Goal: Information Seeking & Learning: Find specific fact

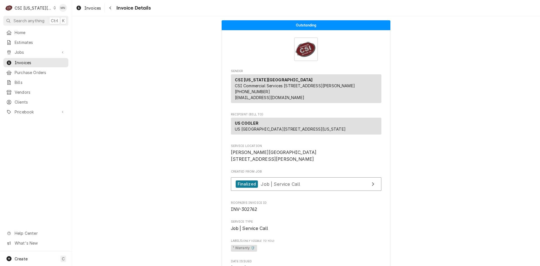
scroll to position [422, 0]
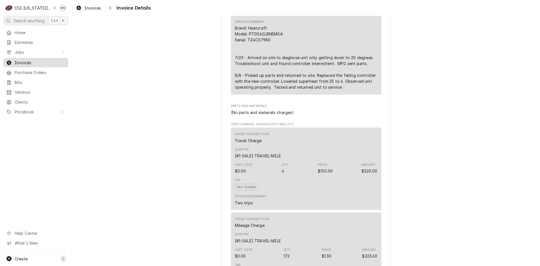
click at [30, 60] on span "Invoices" at bounding box center [40, 63] width 51 height 6
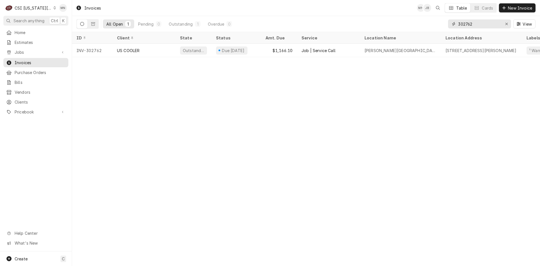
drag, startPoint x: 475, startPoint y: 23, endPoint x: 427, endPoint y: 21, distance: 48.7
click at [422, 23] on div "All Open 1 Pending 0 Outstanding 1 Overdue 0 302762 View" at bounding box center [305, 24] width 459 height 16
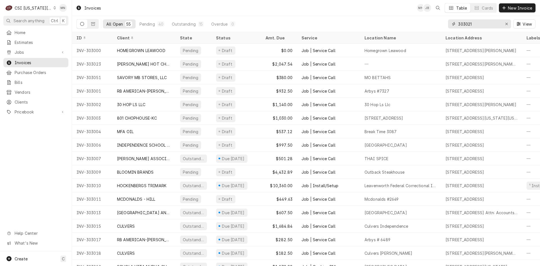
type input "303021"
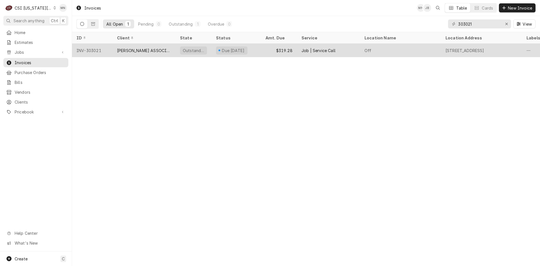
click at [120, 51] on div "CLARK ASSOCIATES (READY KITCHEN WARRANTY)" at bounding box center [144, 50] width 54 height 6
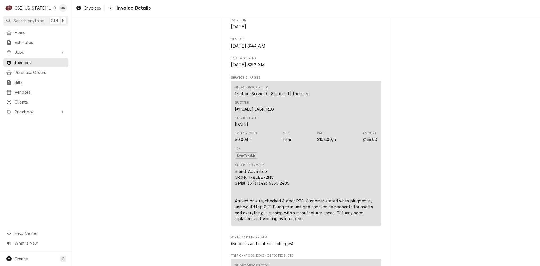
scroll to position [281, 0]
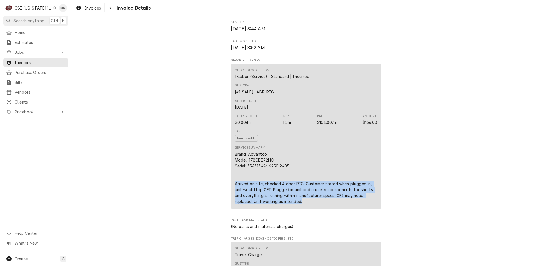
drag, startPoint x: 232, startPoint y: 203, endPoint x: 328, endPoint y: 221, distance: 98.2
click at [328, 208] on div "Short Description 1-Labor (Service) | Standard | Incurred Subtype [#1-SALE] LAB…" at bounding box center [306, 136] width 150 height 145
copy div "Arrived on site, checked 4 door RIC. Customer stated when plugged in, unit woul…"
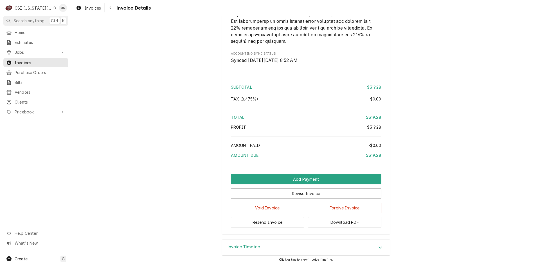
scroll to position [955, 0]
click at [350, 227] on button "Download PDF" at bounding box center [344, 222] width 73 height 10
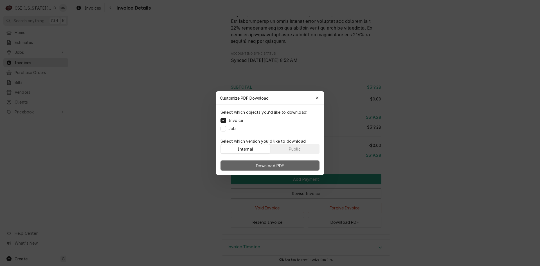
click at [284, 164] on span "Download PDF" at bounding box center [270, 165] width 31 height 6
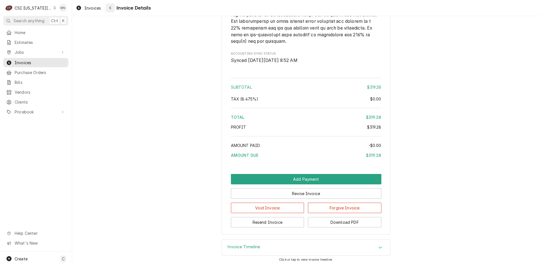
click at [112, 6] on div "Navigate back" at bounding box center [110, 8] width 6 height 6
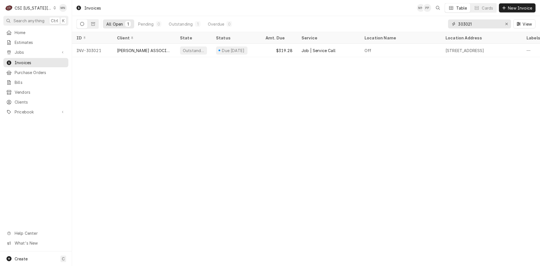
drag, startPoint x: 491, startPoint y: 24, endPoint x: 366, endPoint y: 22, distance: 124.8
click at [368, 22] on div "All Open 1 Pending 0 Outstanding 1 Overdue 0 303021 View" at bounding box center [305, 24] width 459 height 16
type input "302949"
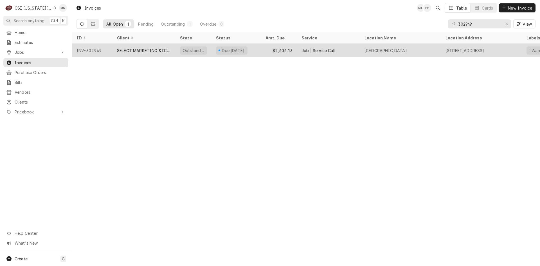
click at [142, 48] on div "SELECT MARKETING & DISTRIBUTING" at bounding box center [144, 50] width 54 height 6
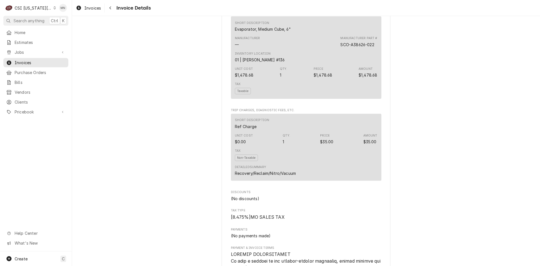
scroll to position [674, 0]
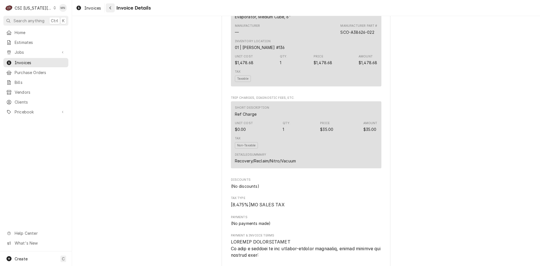
click at [111, 7] on icon "Navigate back" at bounding box center [110, 8] width 3 height 4
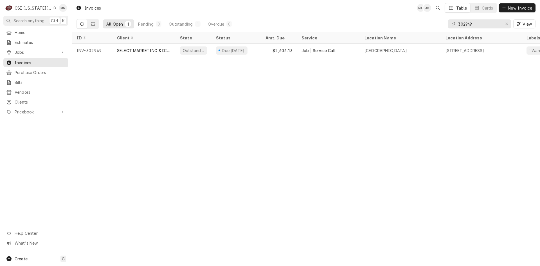
click at [478, 23] on input "302949" at bounding box center [479, 23] width 42 height 9
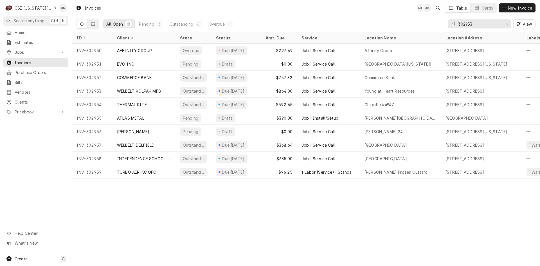
type input "302953"
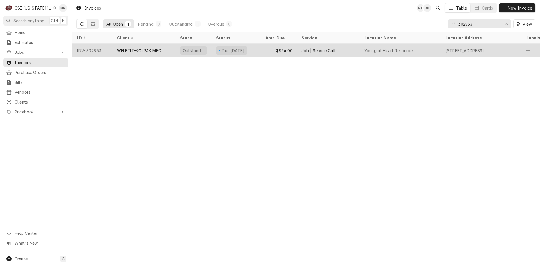
click at [106, 48] on div "INV-302953" at bounding box center [92, 50] width 40 height 13
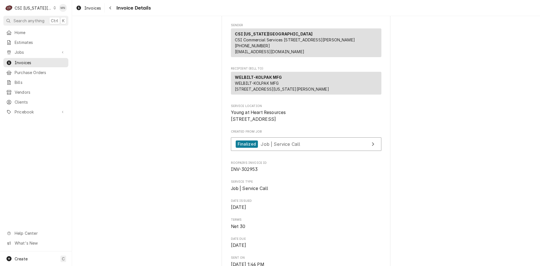
scroll to position [112, 0]
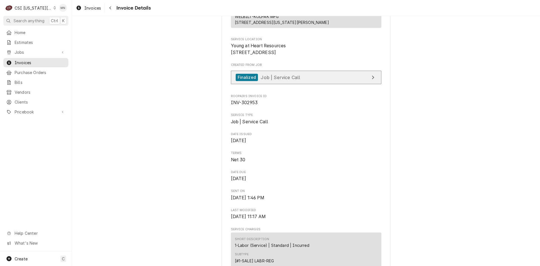
click at [299, 84] on link "Finalized Job | Service Call" at bounding box center [306, 78] width 150 height 14
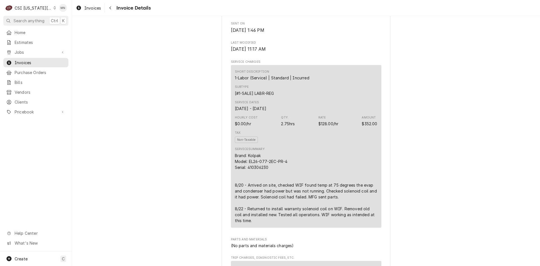
scroll to position [281, 0]
drag, startPoint x: 269, startPoint y: 185, endPoint x: 247, endPoint y: 186, distance: 22.8
click at [247, 186] on div "Brand: Kolpak Model: EL26-077-2EC-PR-4 Serial: 410306230 8/20 - Arrived on site…" at bounding box center [306, 186] width 142 height 71
copy div "410306230"
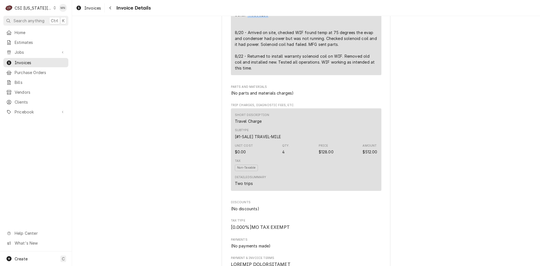
scroll to position [422, 0]
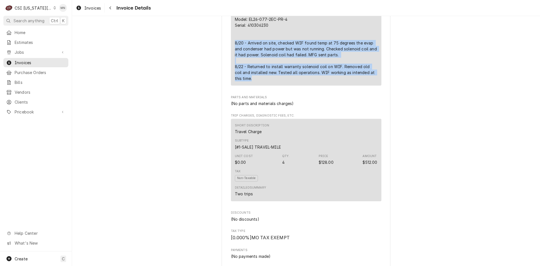
drag, startPoint x: 230, startPoint y: 62, endPoint x: 296, endPoint y: 101, distance: 77.0
click at [296, 85] on div "Short Description 1-Labor (Service) | Standard | Incurred Subtype [#1-SALE] LAB…" at bounding box center [306, 4] width 150 height 162
copy div "8/20 - Arrived on site, checked WIF found temp at 75 degrees the evap and conde…"
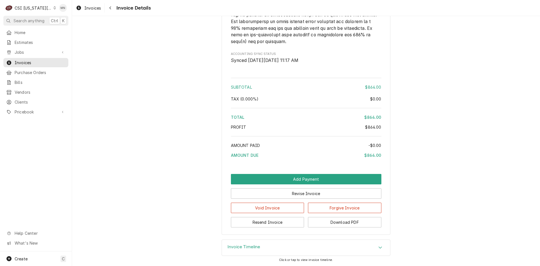
scroll to position [905, 0]
click at [351, 222] on button "Download PDF" at bounding box center [344, 222] width 73 height 10
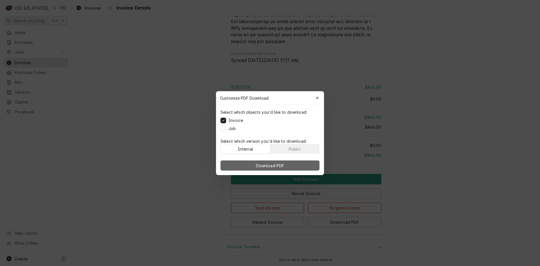
click at [282, 164] on span "Download PDF" at bounding box center [270, 165] width 31 height 6
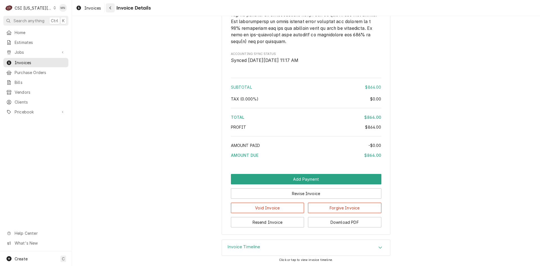
click at [111, 9] on icon "Navigate back" at bounding box center [110, 8] width 3 height 4
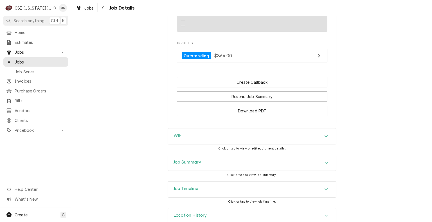
scroll to position [821, 0]
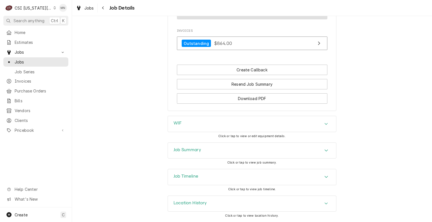
click at [205, 120] on div "WIF" at bounding box center [252, 124] width 168 height 16
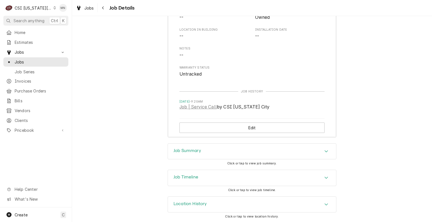
scroll to position [989, 0]
click at [209, 147] on div "Job Summary" at bounding box center [252, 151] width 168 height 16
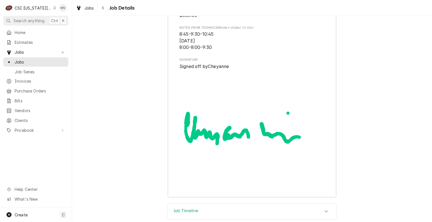
scroll to position [2054, 0]
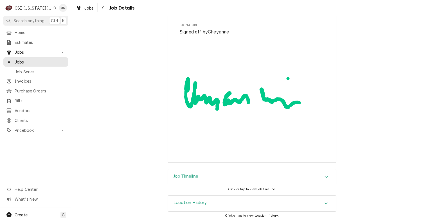
click at [218, 178] on div "Job Timeline" at bounding box center [252, 177] width 168 height 16
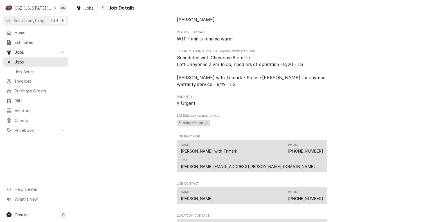
scroll to position [534, 0]
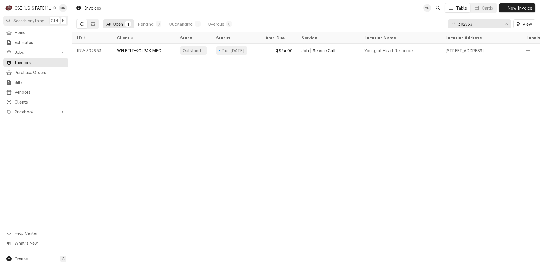
click at [478, 24] on input "302953" at bounding box center [479, 23] width 42 height 9
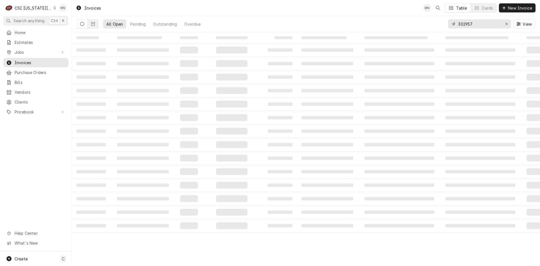
type input "302957"
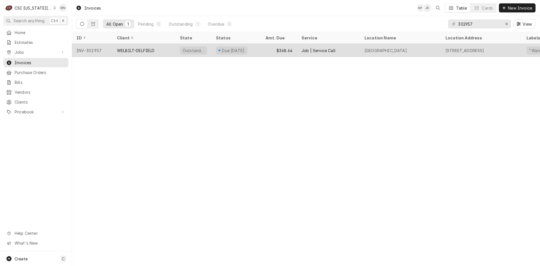
click at [112, 52] on div "WELBILT-DELFIELD" at bounding box center [143, 50] width 63 height 13
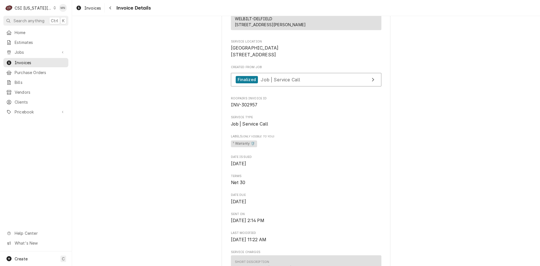
scroll to position [112, 0]
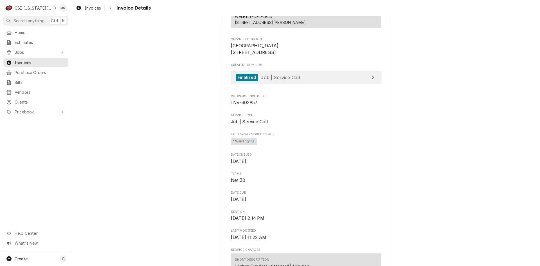
click at [286, 80] on span "Job | Service Call" at bounding box center [280, 77] width 39 height 6
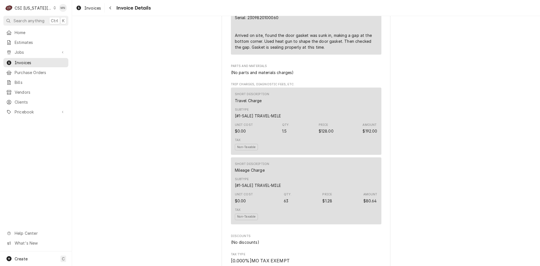
scroll to position [393, 0]
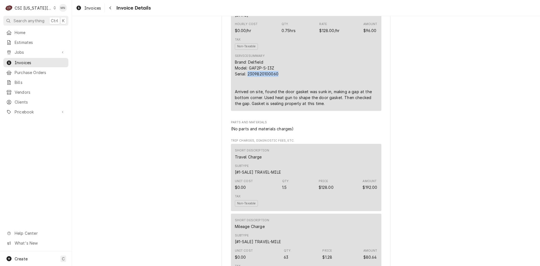
drag, startPoint x: 277, startPoint y: 93, endPoint x: 245, endPoint y: 94, distance: 32.0
click at [245, 94] on div "Brand: Delfield Model: GAF2P-S-I3Z Serial: 2309820100060 Arrived on site, found…" at bounding box center [306, 82] width 142 height 47
copy div "2309820100060"
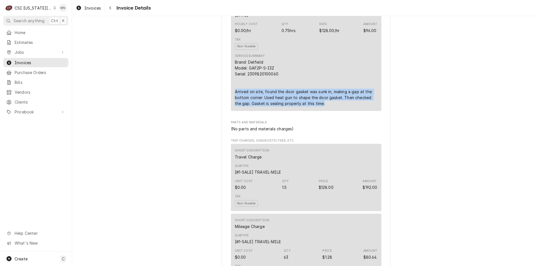
drag, startPoint x: 230, startPoint y: 111, endPoint x: 316, endPoint y: 121, distance: 86.6
click at [316, 110] on div "Short Description 1-Labor (Service) | Standard | Incurred Subtype [#1-SALE] LAB…" at bounding box center [306, 41] width 150 height 139
copy div "Arrived on site, found the door gasket was sunk in, making a gap at the bottom …"
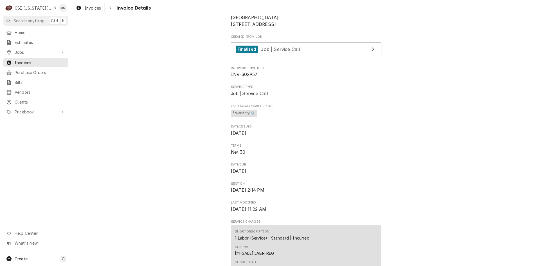
scroll to position [56, 0]
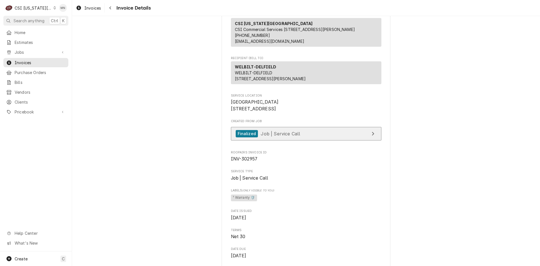
click at [312, 141] on link "Finalized Job | Service Call" at bounding box center [306, 134] width 150 height 14
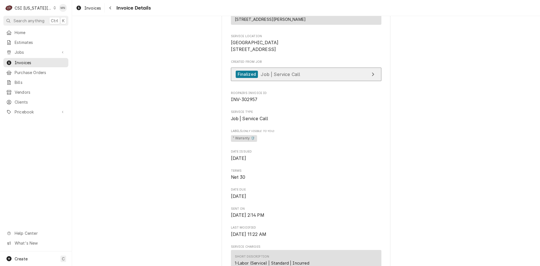
scroll to position [112, 0]
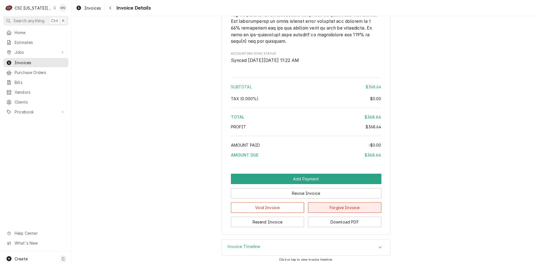
scroll to position [957, 0]
click at [350, 222] on button "Download PDF" at bounding box center [344, 221] width 73 height 10
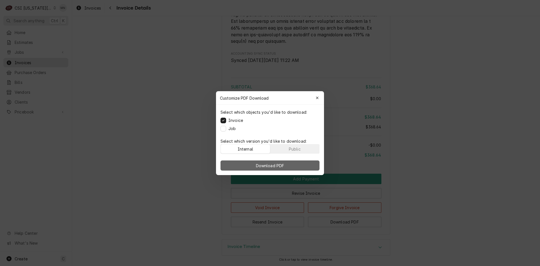
click at [270, 162] on span "Download PDF" at bounding box center [270, 165] width 31 height 6
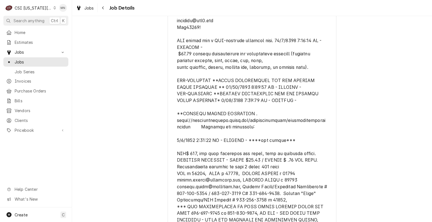
scroll to position [253, 0]
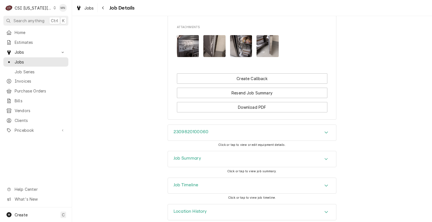
scroll to position [857, 0]
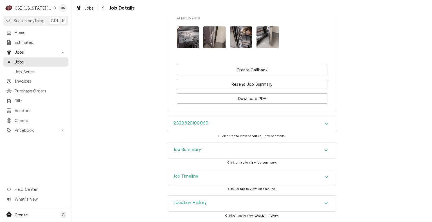
click at [224, 149] on div "Job Summary" at bounding box center [252, 150] width 168 height 16
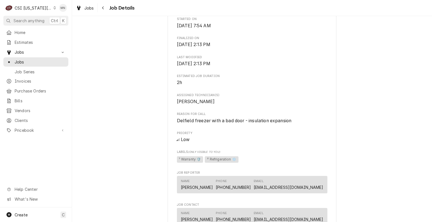
scroll to position [506, 0]
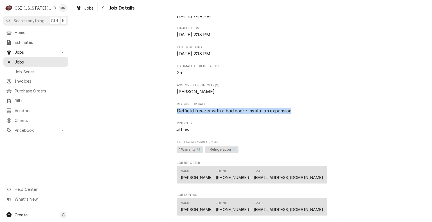
drag, startPoint x: 290, startPoint y: 119, endPoint x: 184, endPoint y: 120, distance: 106.5
copy span "Delfield freezer with a bad door - insulation expansion"
